Goal: Check status

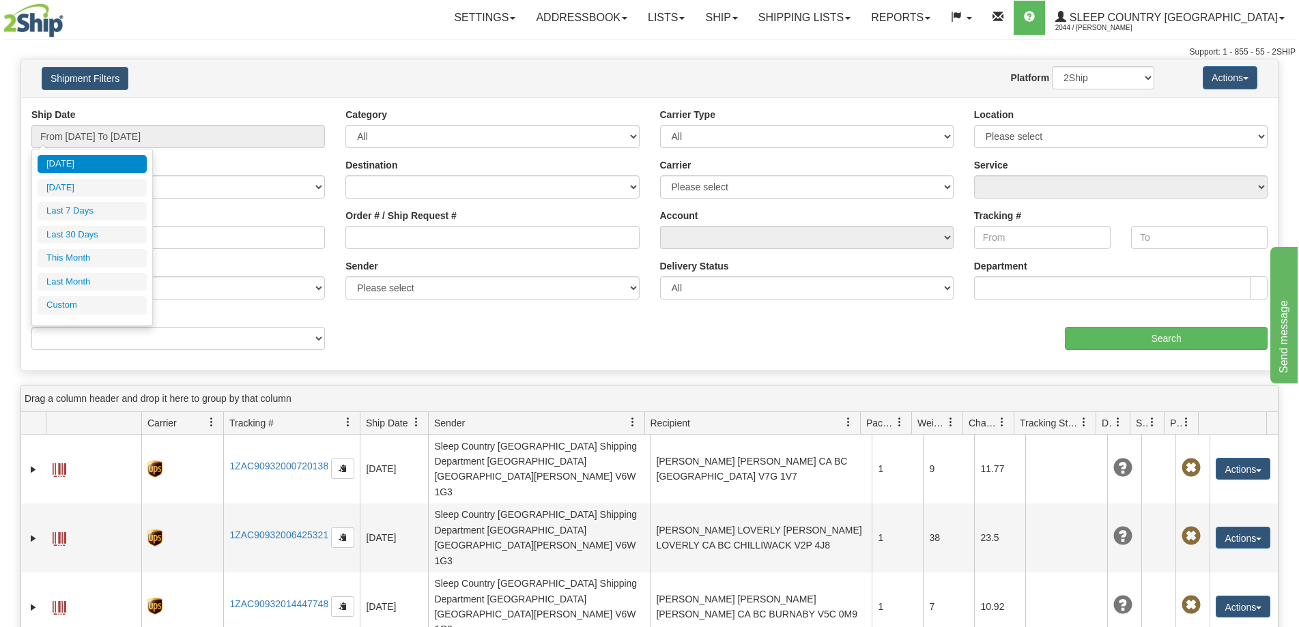
drag, startPoint x: 82, startPoint y: 236, endPoint x: 367, endPoint y: 233, distance: 284.7
click at [82, 237] on li "Last 30 Days" at bounding box center [92, 235] width 109 height 18
type input "From [DATE] To [DATE]"
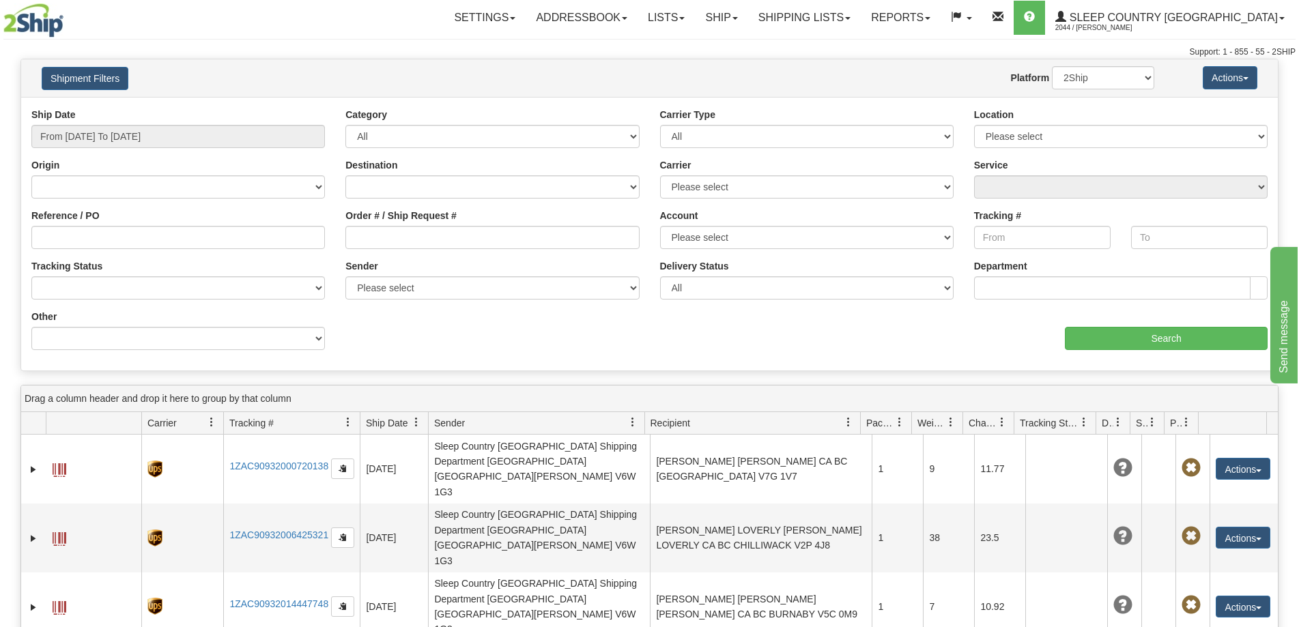
click at [380, 221] on label "Order # / Ship Request #" at bounding box center [400, 216] width 111 height 14
click at [380, 226] on input "Order # / Ship Request #" at bounding box center [492, 237] width 294 height 23
click at [378, 237] on input "Order # / Ship Request #" at bounding box center [492, 237] width 294 height 23
paste input "9007H993263"
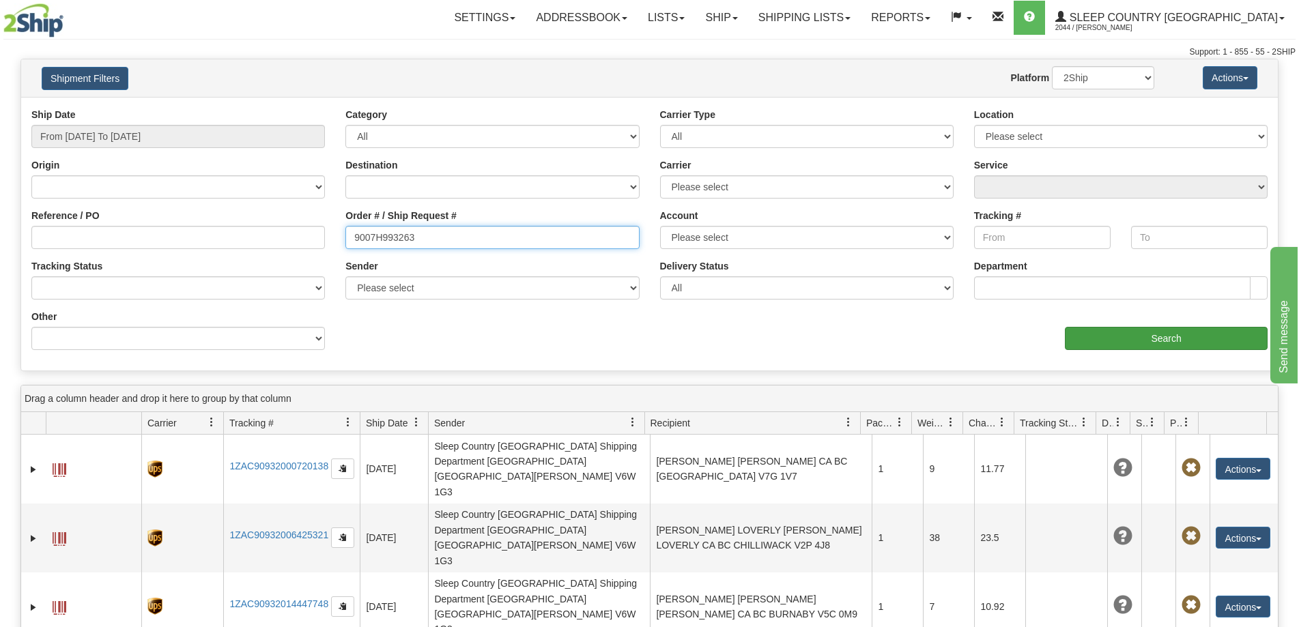
type input "9007H993263"
click at [1112, 346] on input "Search" at bounding box center [1166, 338] width 203 height 23
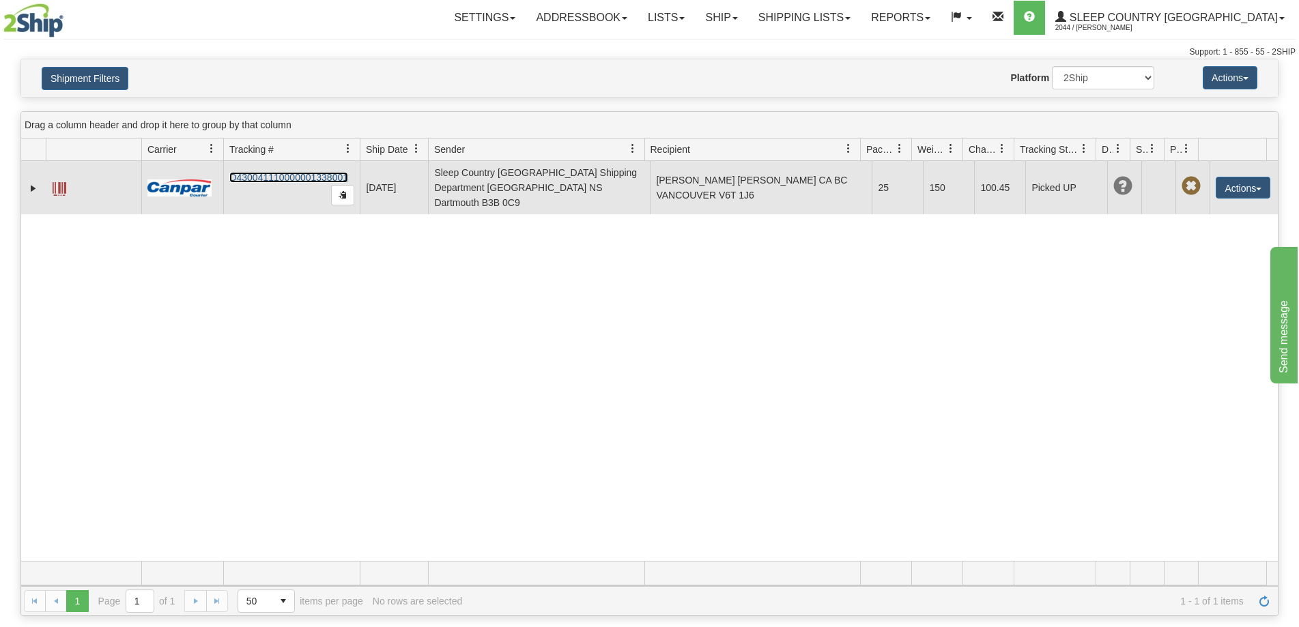
click at [234, 174] on link "D430041110000001338001" at bounding box center [288, 177] width 119 height 11
